Goal: Task Accomplishment & Management: Use online tool/utility

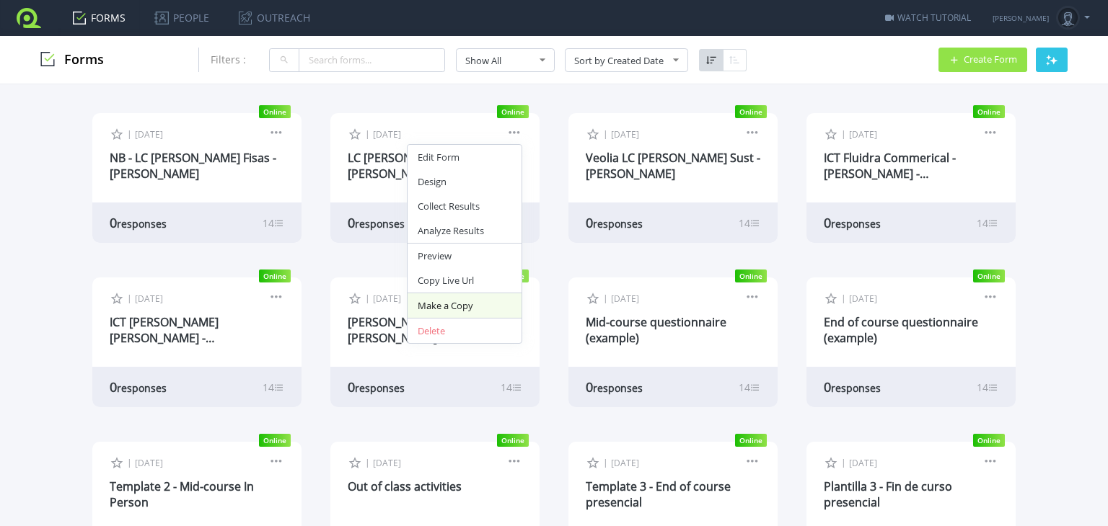
click at [450, 304] on link "Make a Copy" at bounding box center [464, 306] width 114 height 25
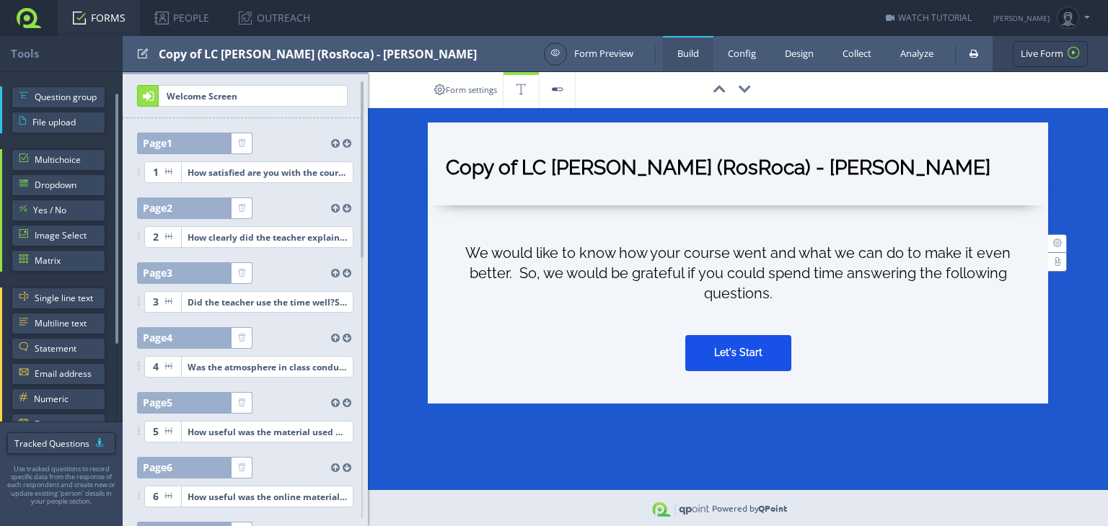
click at [520, 170] on input "Copy of LC [PERSON_NAME] (RosRoca) - [PERSON_NAME]" at bounding box center [738, 171] width 584 height 32
paste input "LC [PERSON_NAME]"
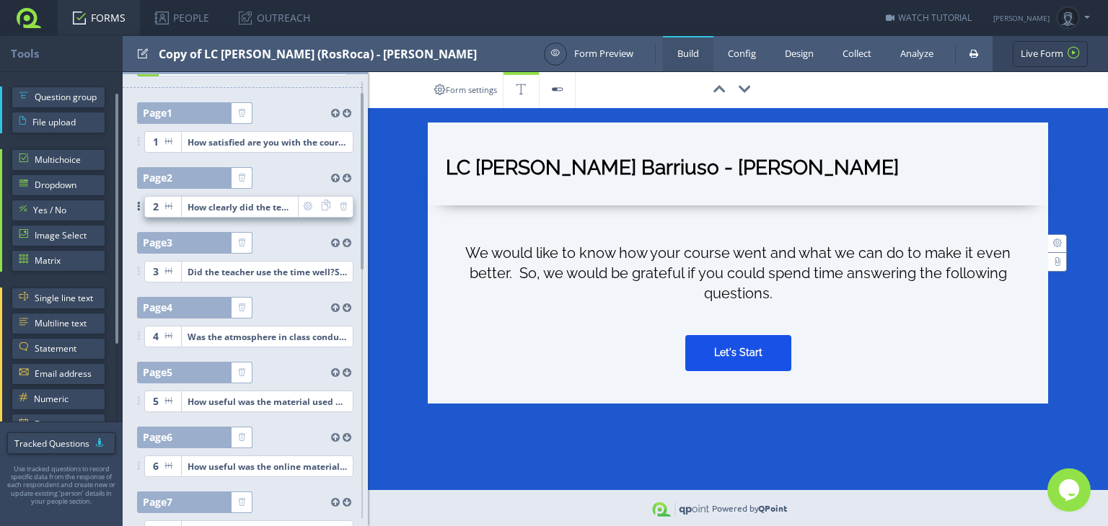
click at [216, 203] on div "How clearly did the teacher explain things?Select a number between 1 (not at al…" at bounding box center [240, 207] width 105 height 20
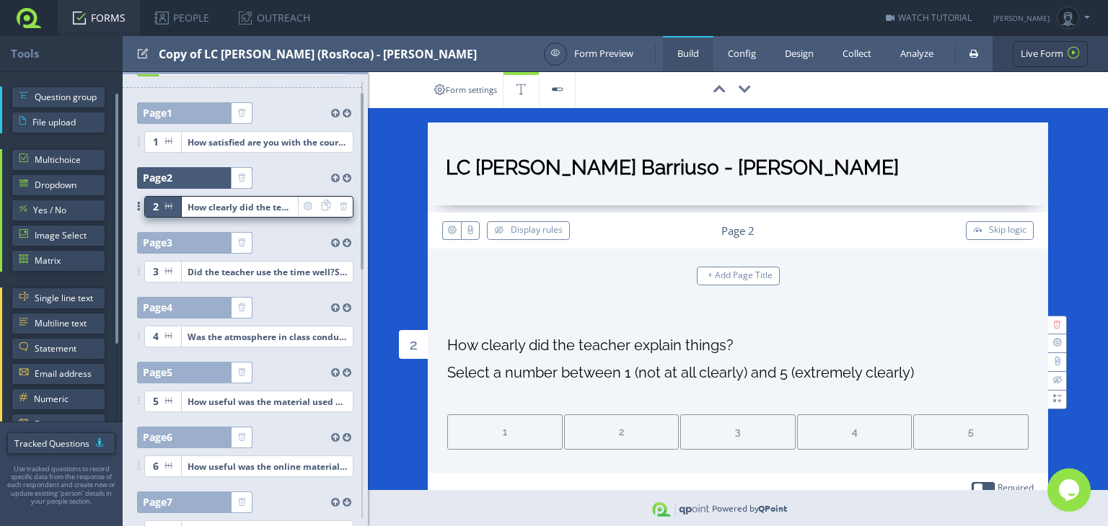
type input "LC [PERSON_NAME] Barriuso - [PERSON_NAME]"
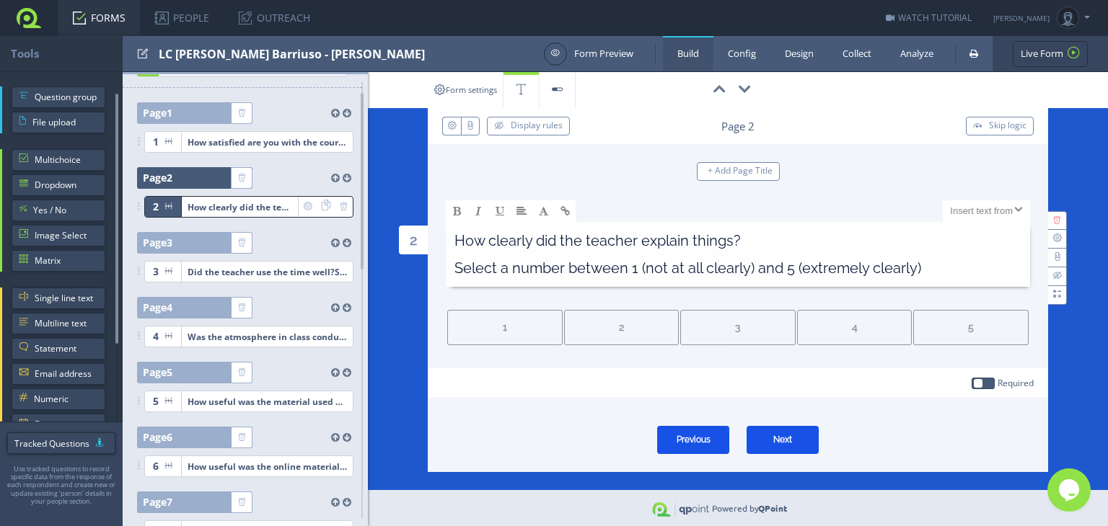
scroll to position [107, 0]
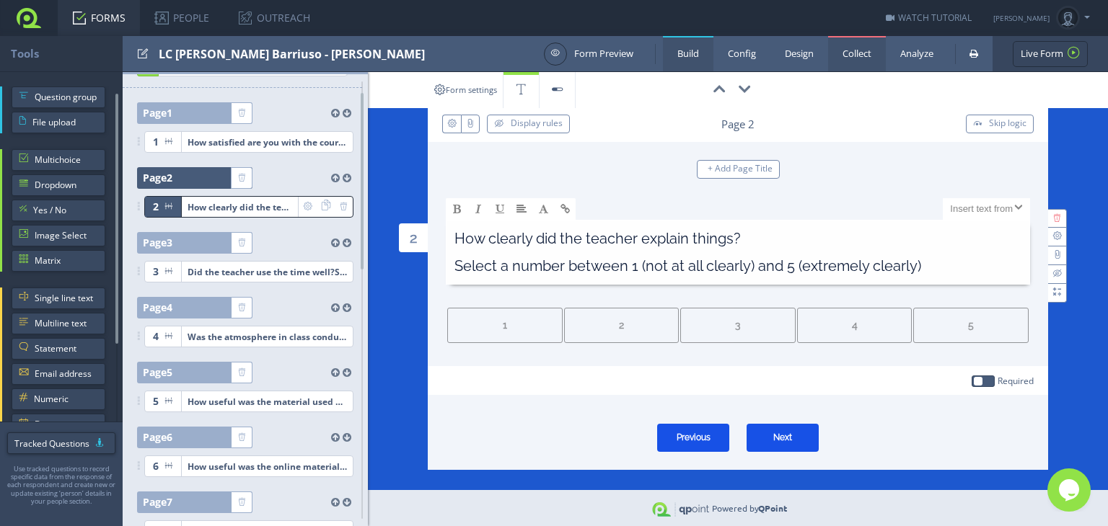
click at [848, 45] on link "Collect" at bounding box center [857, 53] width 58 height 35
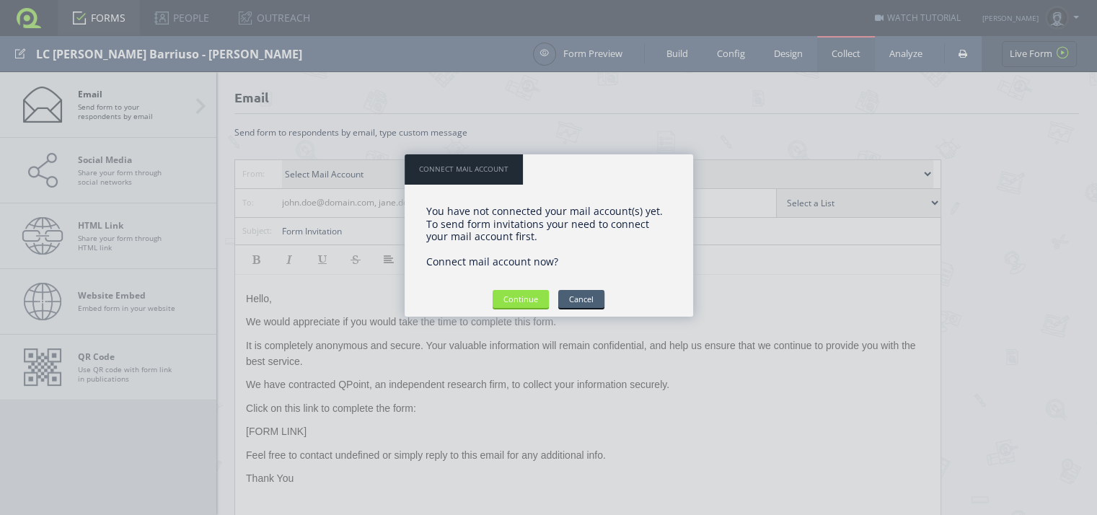
click at [576, 305] on input "Cancel" at bounding box center [581, 299] width 46 height 18
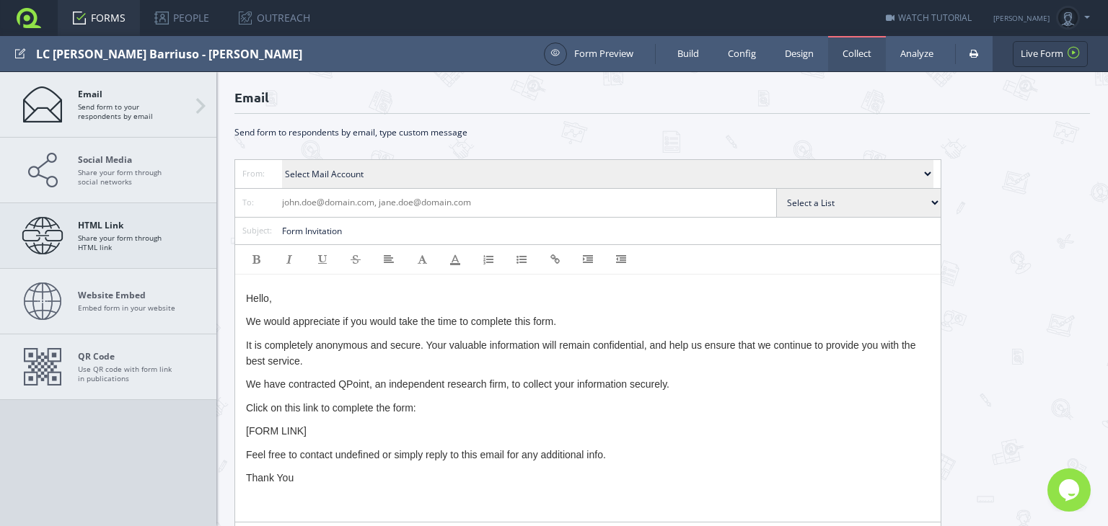
click at [146, 242] on span "HTML Link Share your form through HTML link" at bounding box center [128, 236] width 101 height 32
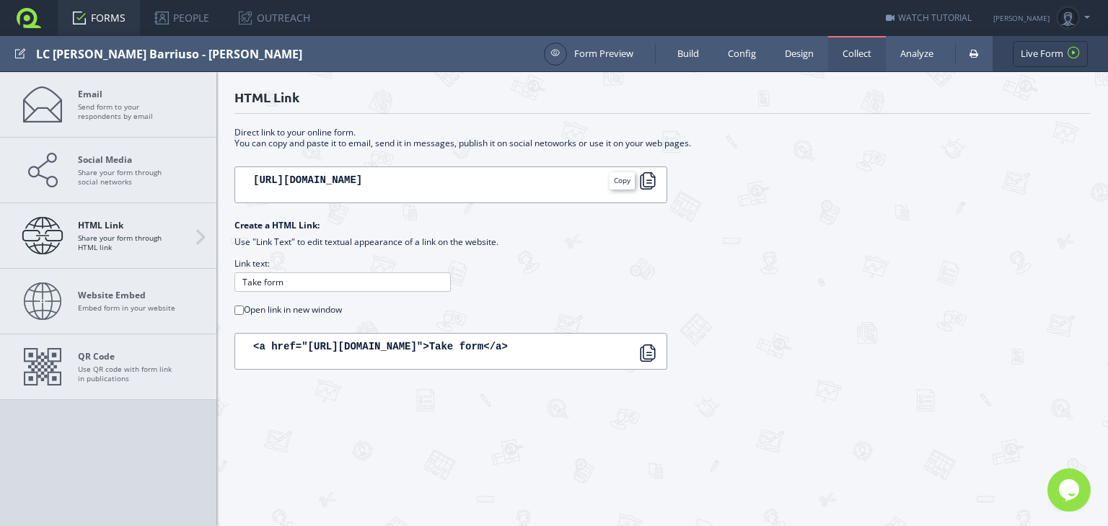
click at [646, 182] on div at bounding box center [647, 180] width 17 height 17
